Goal: Book appointment/travel/reservation

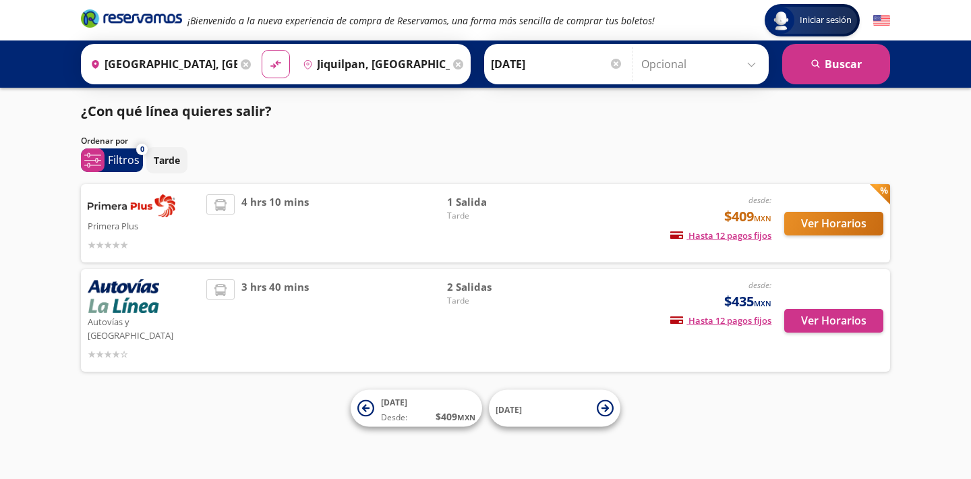
click at [395, 238] on div "4 hrs 10 mins" at bounding box center [326, 223] width 241 height 58
click at [810, 222] on button "Ver Horarios" at bounding box center [833, 224] width 99 height 24
click at [828, 316] on button "Ver Horarios" at bounding box center [833, 321] width 99 height 24
